Goal: Navigation & Orientation: Find specific page/section

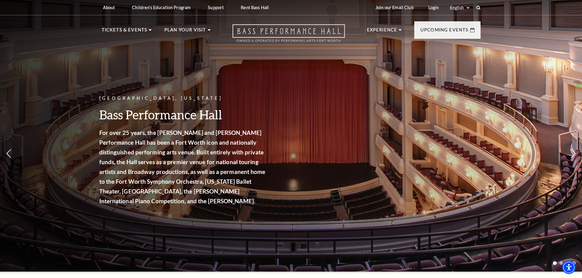
drag, startPoint x: 300, startPoint y: 211, endPoint x: 292, endPoint y: 38, distance: 173.3
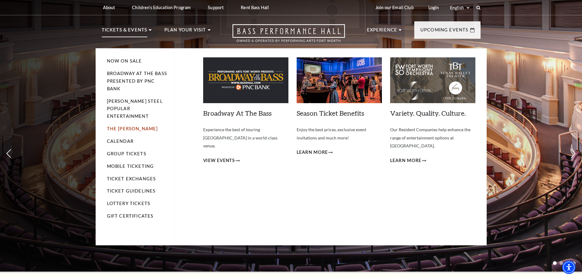
click at [124, 126] on link "The [PERSON_NAME]" at bounding box center [132, 128] width 51 height 5
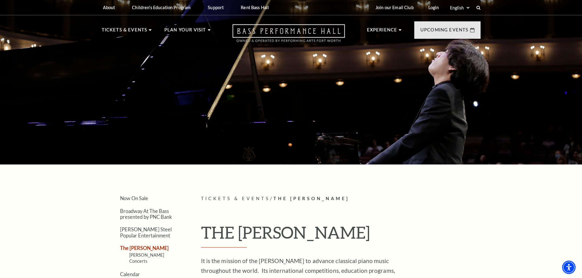
click at [315, 36] on icon "Open this option" at bounding box center [288, 33] width 112 height 18
